Goal: Transaction & Acquisition: Purchase product/service

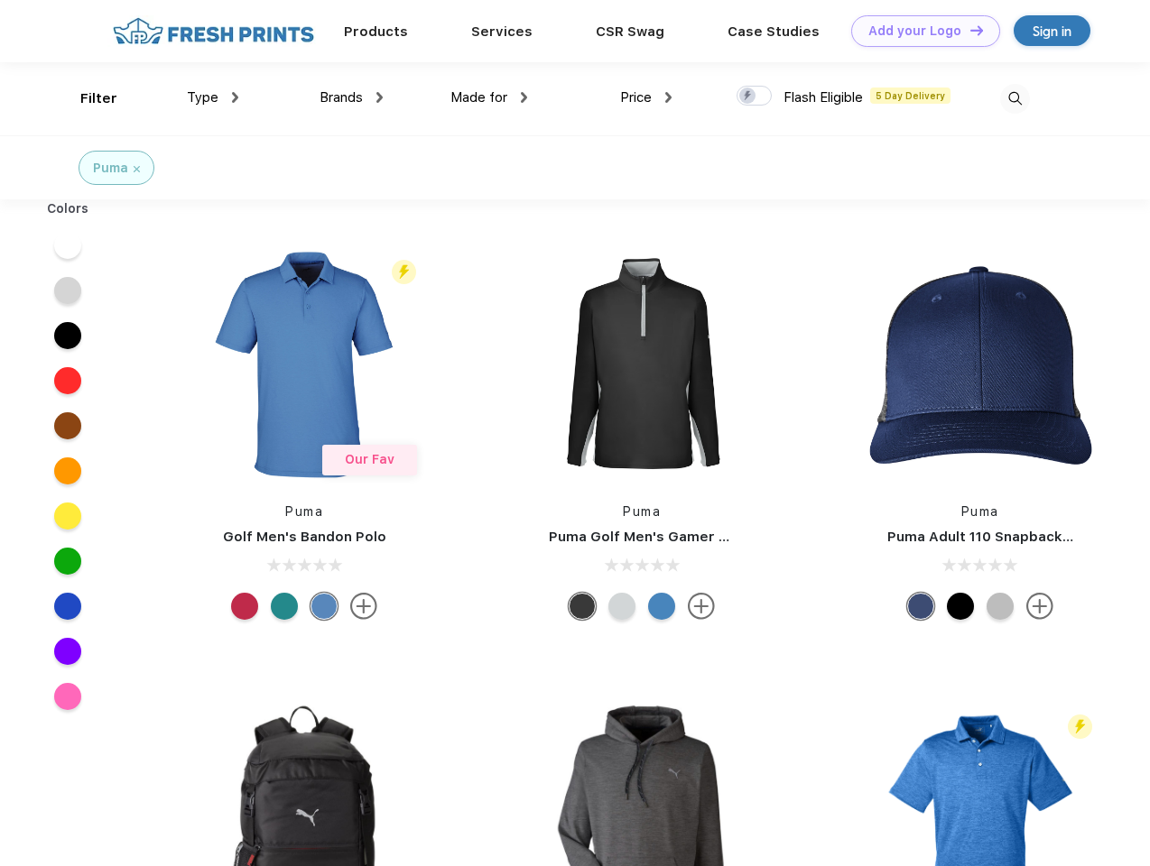
click at [919, 31] on link "Add your Logo Design Tool" at bounding box center [925, 31] width 149 height 32
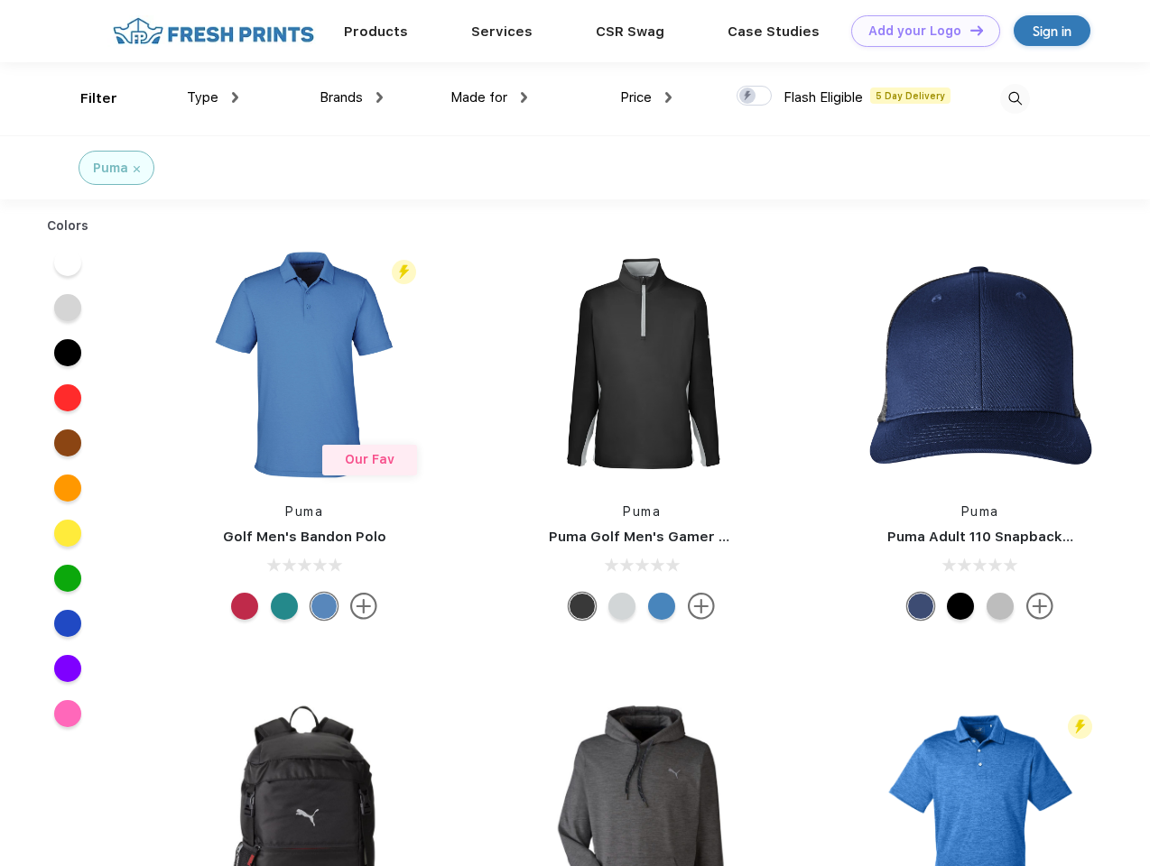
click at [0, 0] on div "Design Tool" at bounding box center [0, 0] width 0 height 0
click at [968, 30] on link "Add your Logo Design Tool" at bounding box center [925, 31] width 149 height 32
click at [87, 98] on div "Filter" at bounding box center [98, 98] width 37 height 21
click at [213, 97] on span "Type" at bounding box center [203, 97] width 32 height 16
click at [351, 97] on span "Brands" at bounding box center [340, 97] width 43 height 16
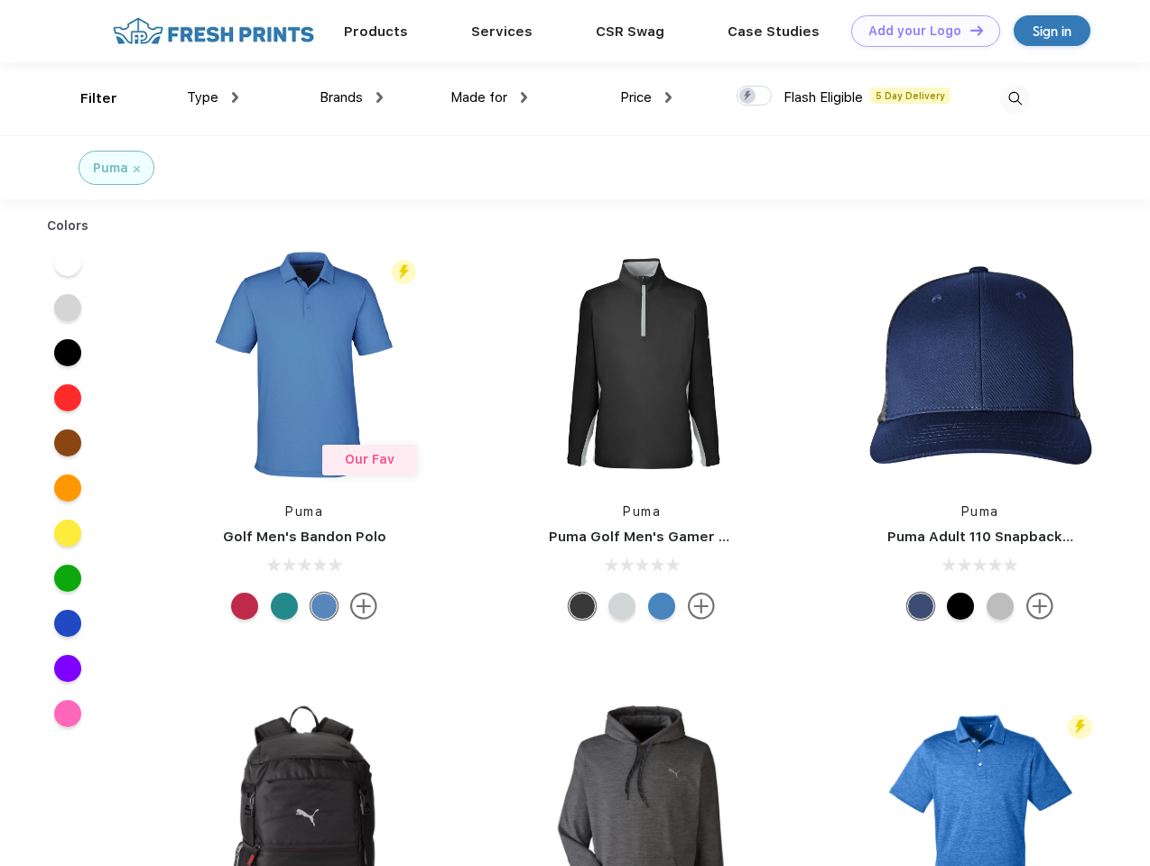
click at [489, 97] on span "Made for" at bounding box center [478, 97] width 57 height 16
click at [646, 97] on span "Price" at bounding box center [636, 97] width 32 height 16
click at [754, 97] on div at bounding box center [753, 96] width 35 height 20
click at [748, 97] on input "checkbox" at bounding box center [742, 91] width 12 height 12
click at [1014, 98] on img at bounding box center [1015, 99] width 30 height 30
